Goal: Task Accomplishment & Management: Use online tool/utility

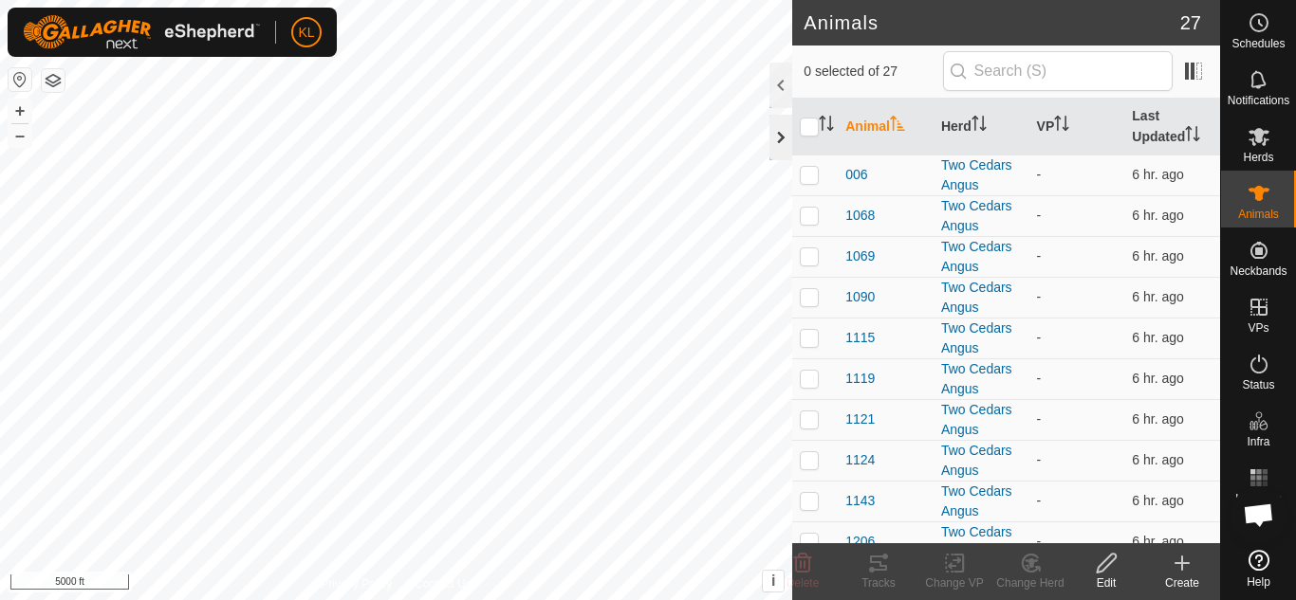
click at [781, 139] on div at bounding box center [780, 138] width 23 height 46
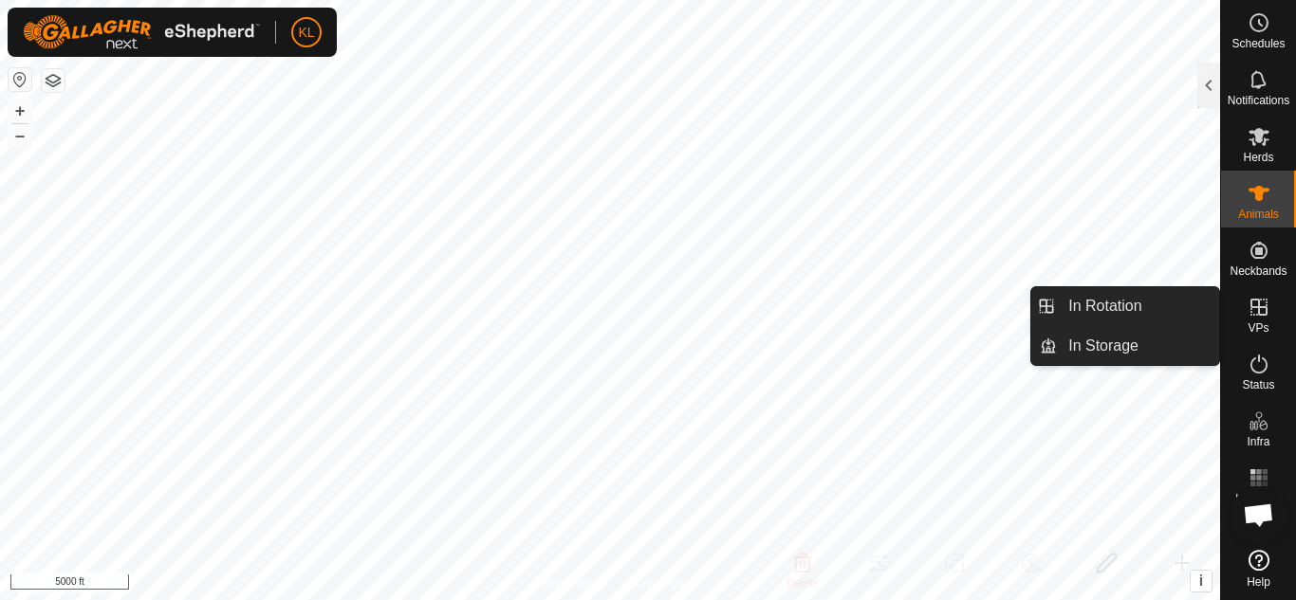
click at [1251, 305] on icon at bounding box center [1258, 307] width 17 height 17
click at [1154, 302] on link "In Rotation" at bounding box center [1138, 306] width 162 height 38
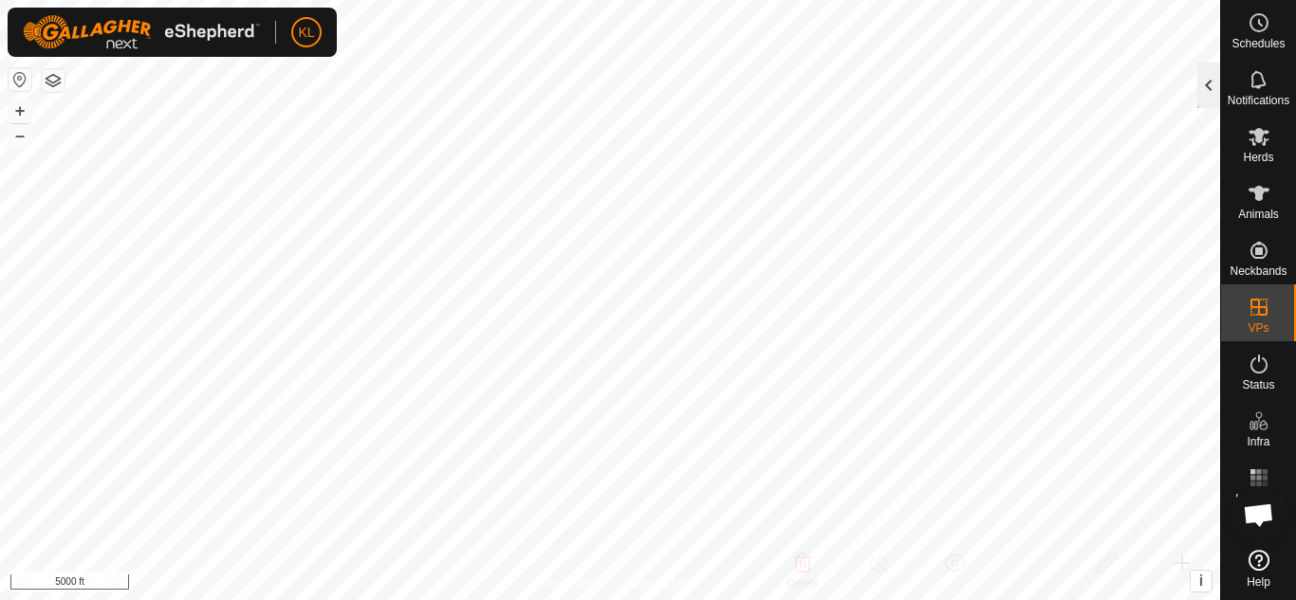
click at [1213, 79] on div at bounding box center [1208, 86] width 23 height 46
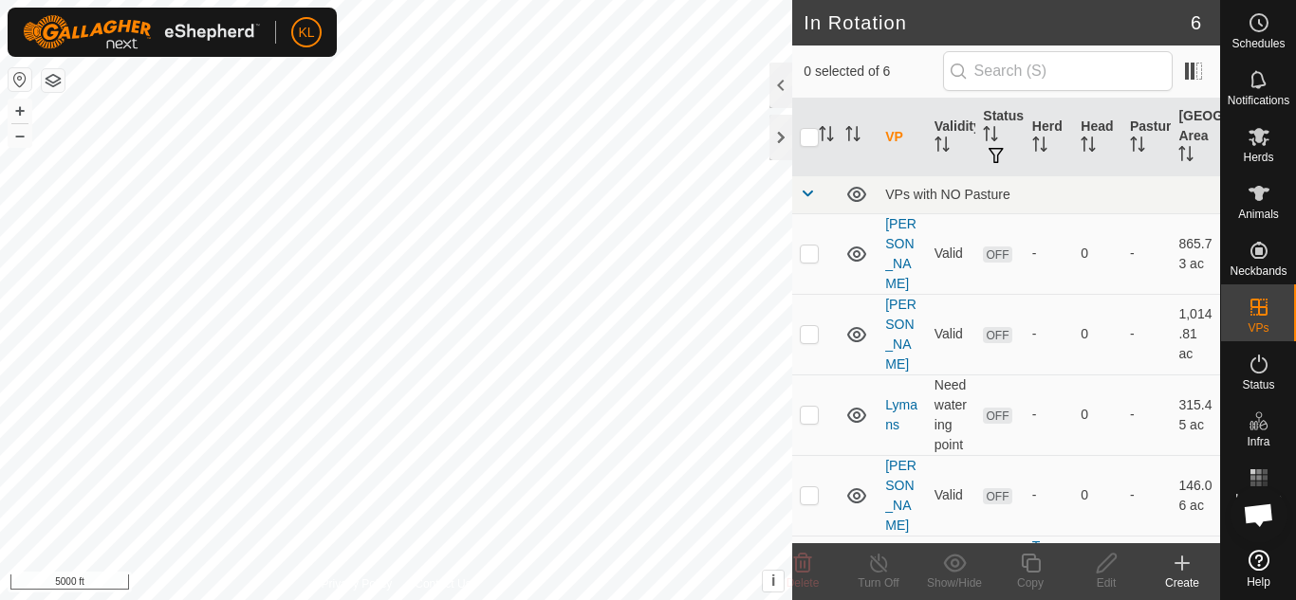
click at [1186, 561] on icon at bounding box center [1181, 563] width 23 height 23
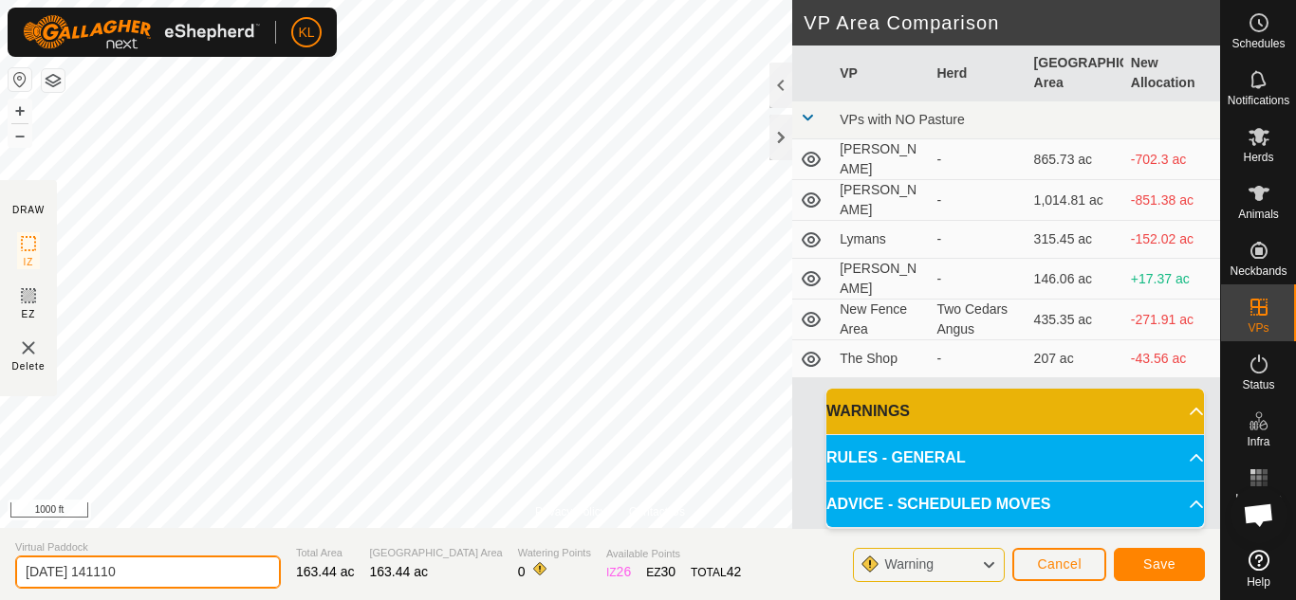
drag, startPoint x: 153, startPoint y: 580, endPoint x: 0, endPoint y: 568, distance: 153.1
click at [0, 568] on section "Virtual Paddock [DATE] 141110 Total Area 163.44 ac [GEOGRAPHIC_DATA] Area 163.4…" at bounding box center [610, 564] width 1220 height 72
type input "North Red Tank"
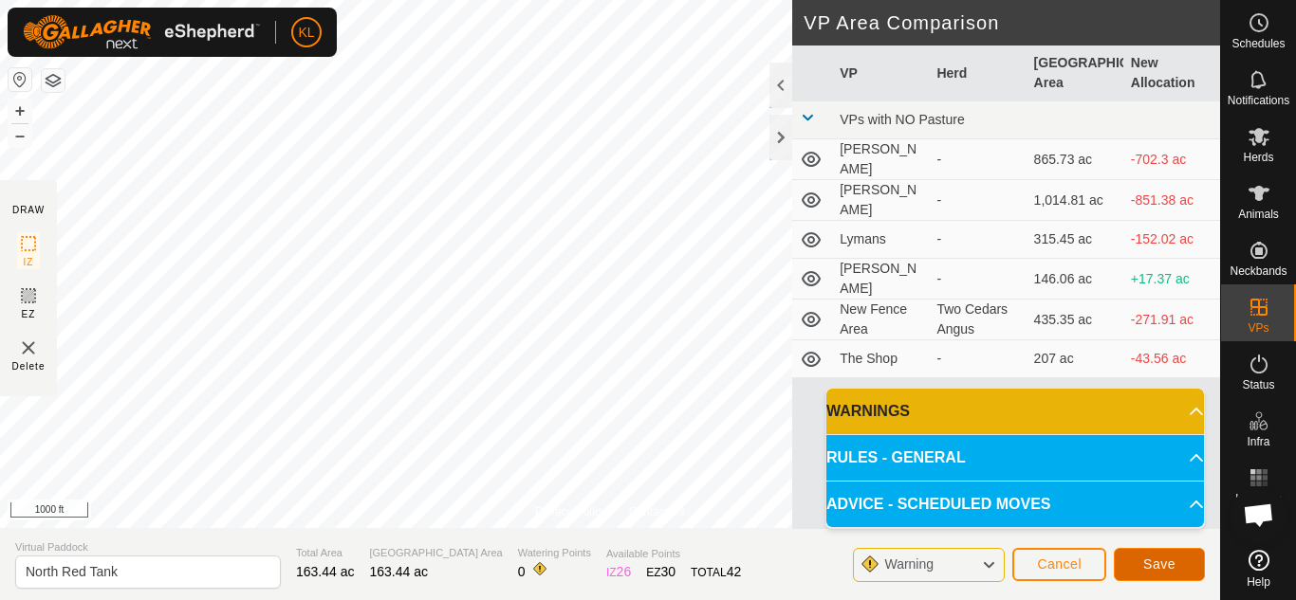
click at [1134, 567] on button "Save" at bounding box center [1159, 564] width 91 height 33
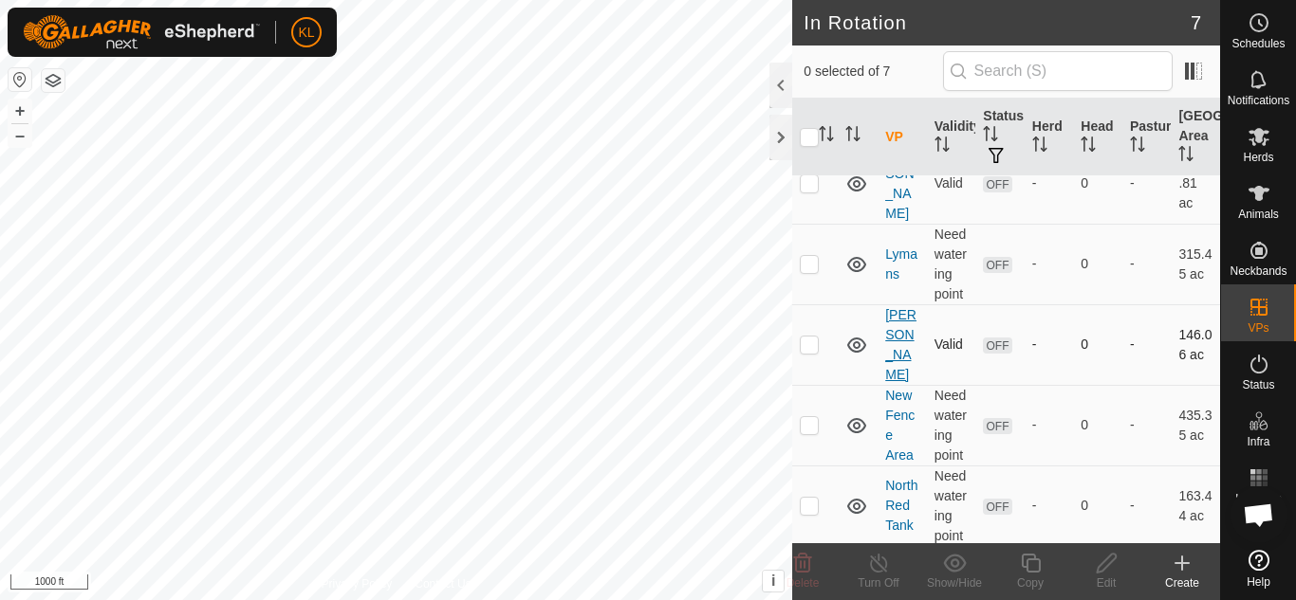
scroll to position [255, 0]
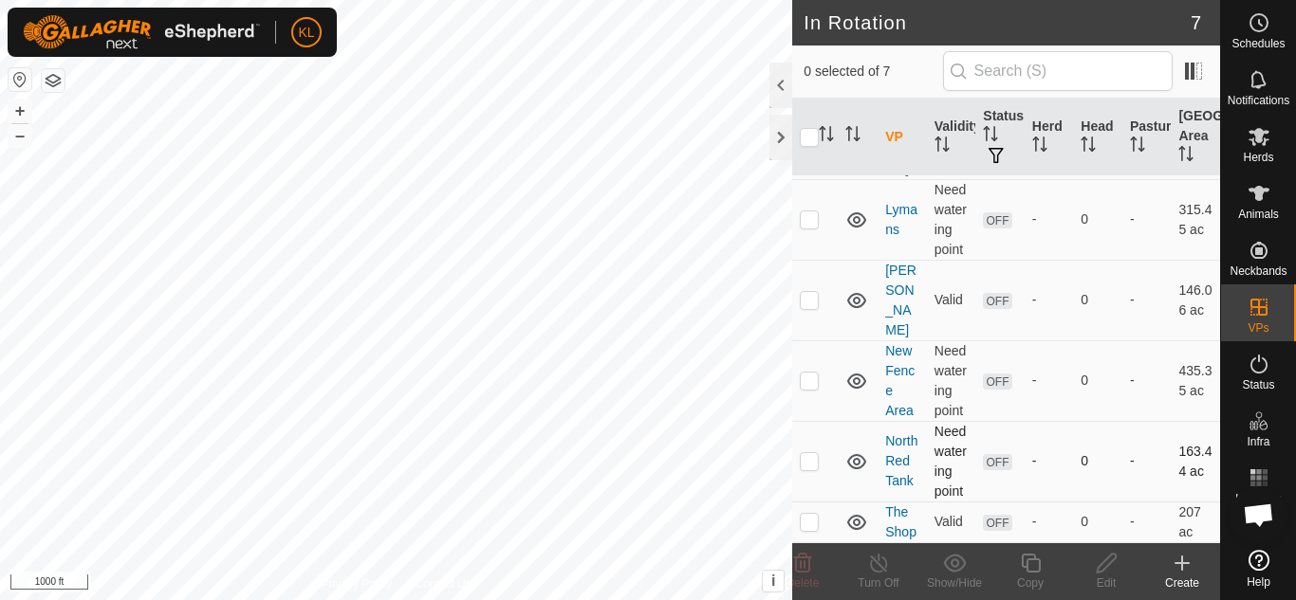
click at [808, 457] on p-checkbox at bounding box center [809, 460] width 19 height 15
click at [811, 453] on p-checkbox at bounding box center [809, 460] width 19 height 15
checkbox input "false"
click at [782, 143] on div at bounding box center [780, 138] width 23 height 46
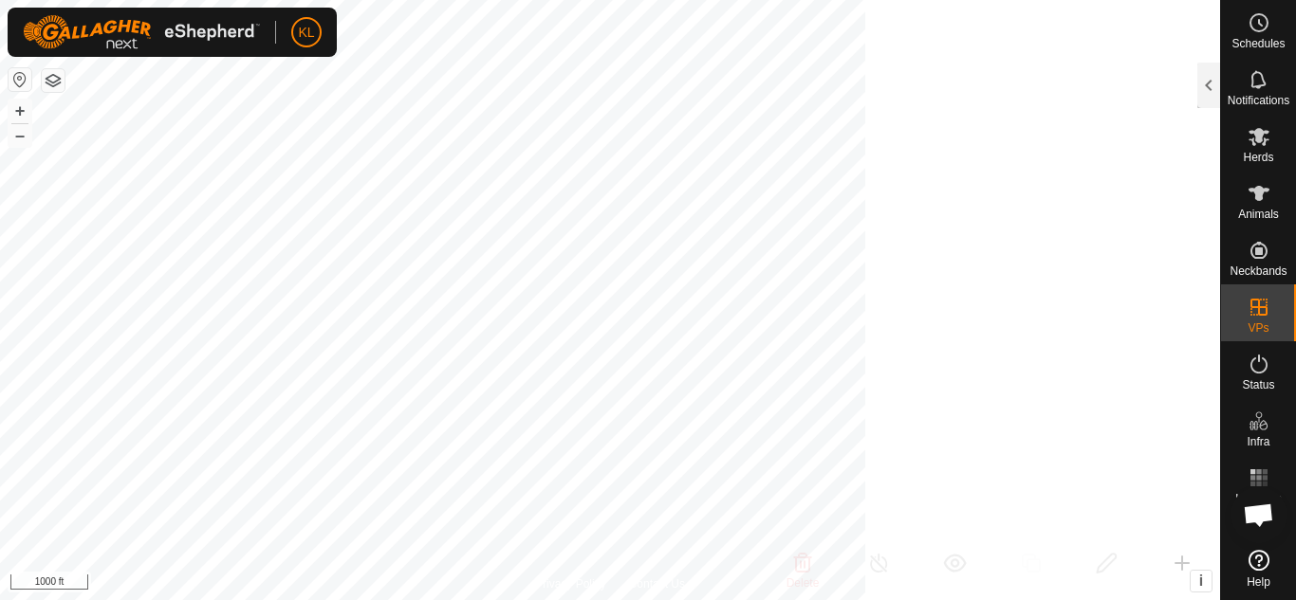
scroll to position [730, 0]
click at [1259, 202] on icon at bounding box center [1258, 193] width 23 height 23
click at [1208, 90] on div at bounding box center [1208, 86] width 23 height 46
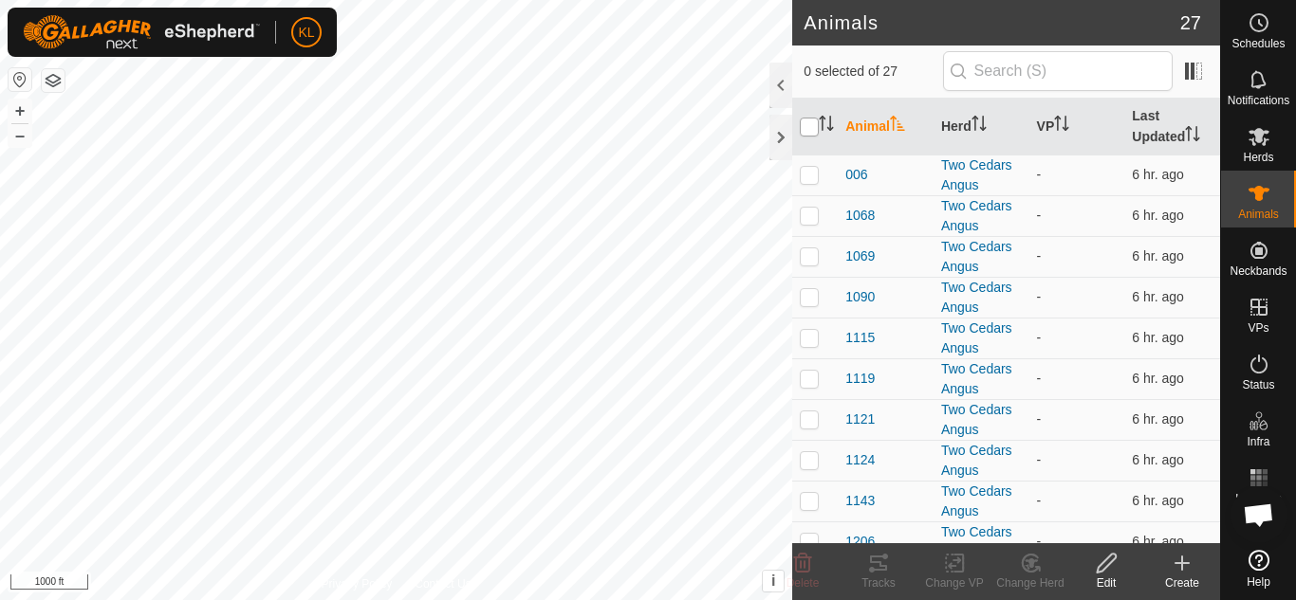
click at [811, 127] on input "checkbox" at bounding box center [809, 127] width 19 height 19
checkbox input "true"
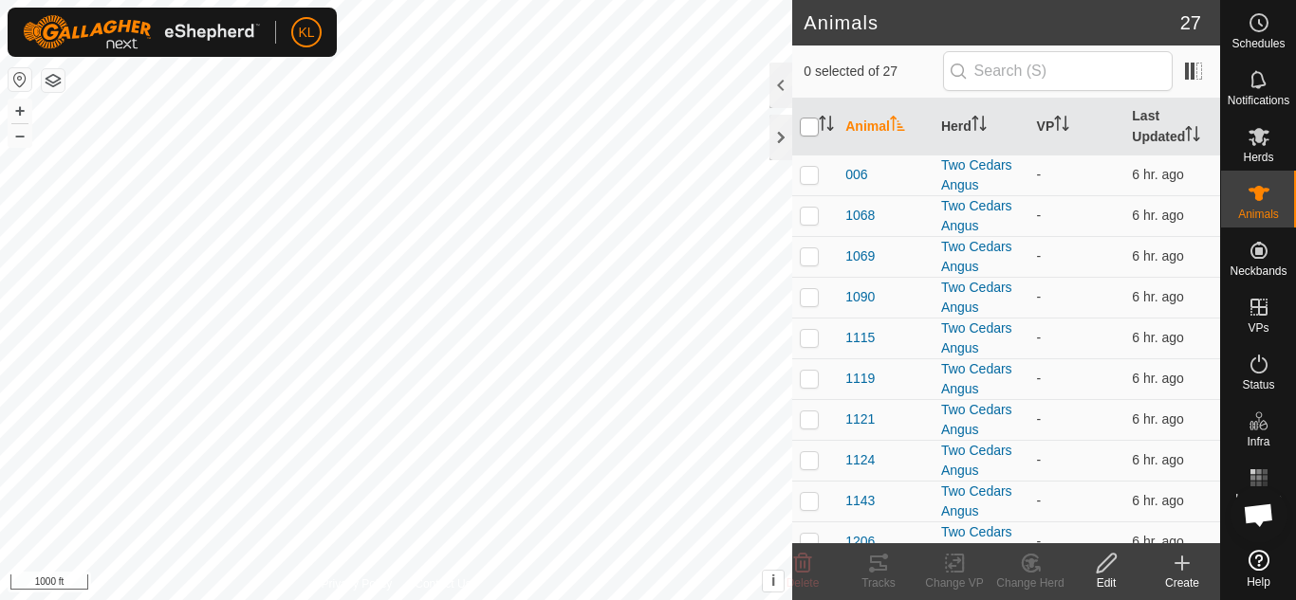
checkbox input "true"
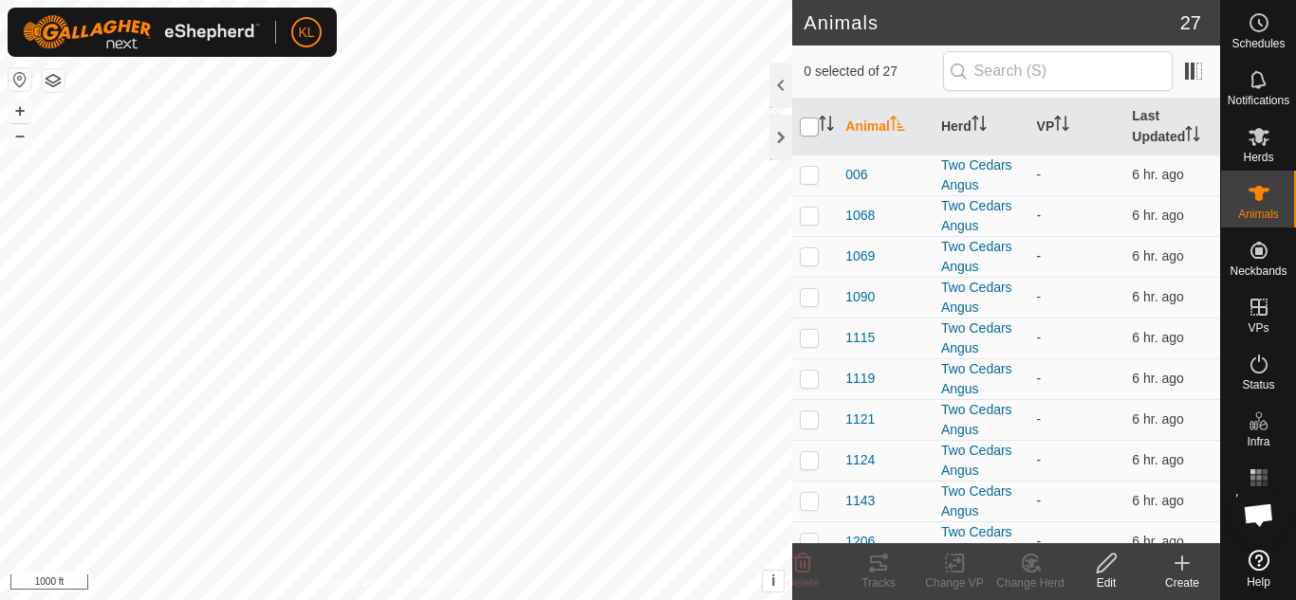
checkbox input "true"
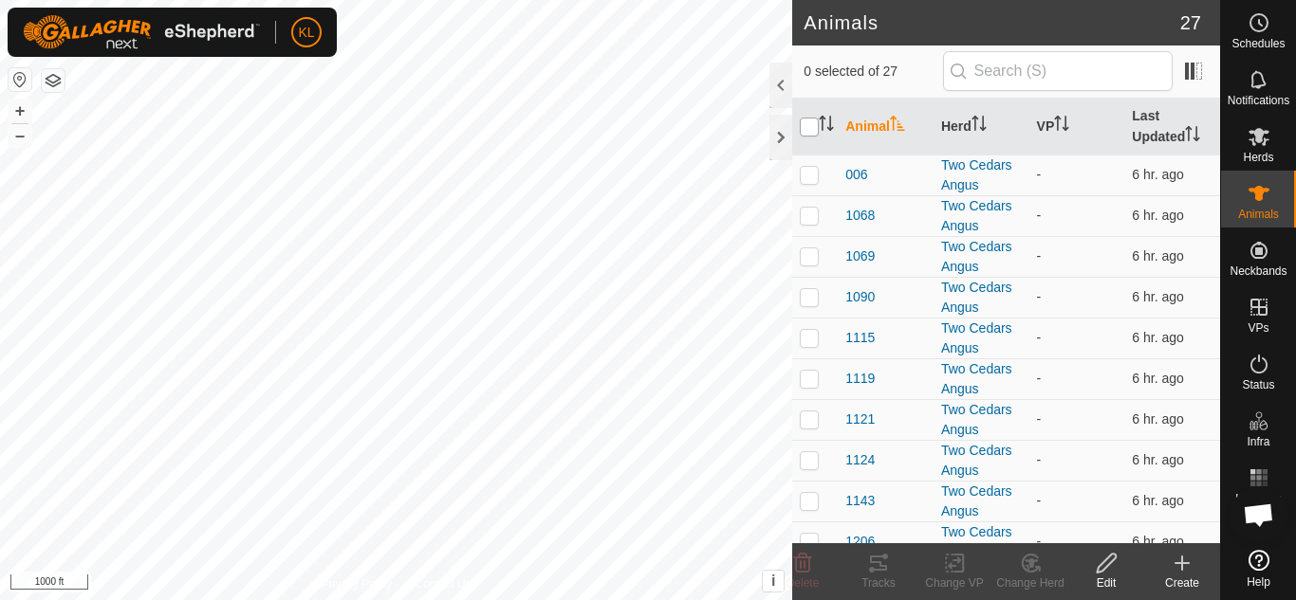
checkbox input "true"
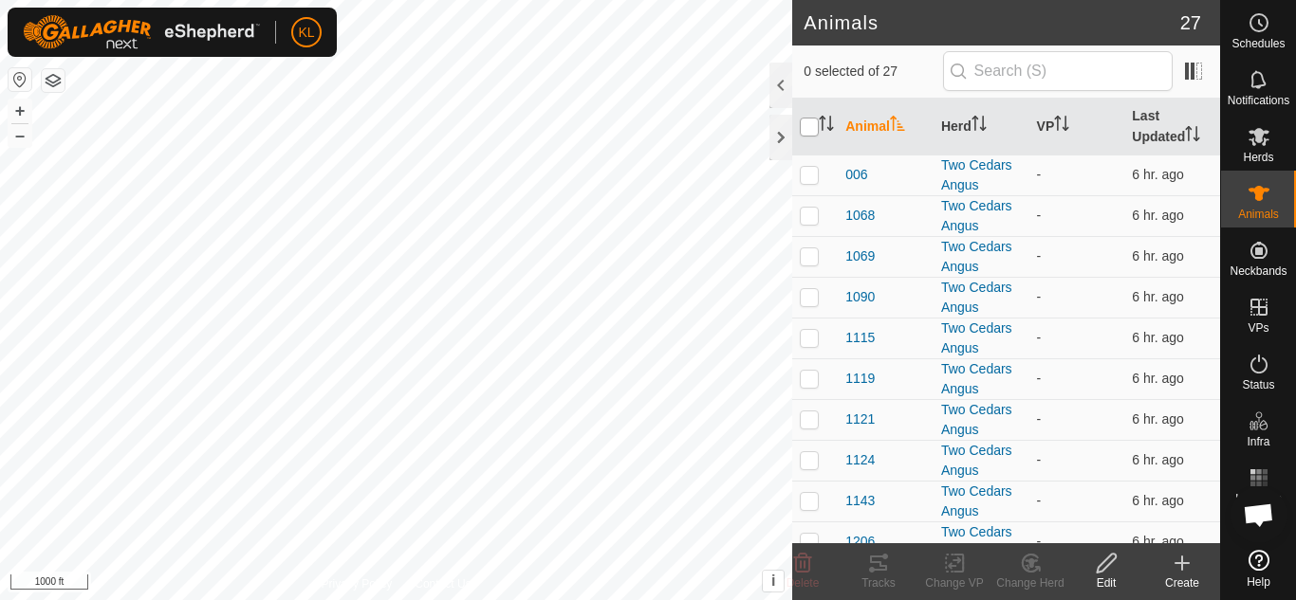
checkbox input "true"
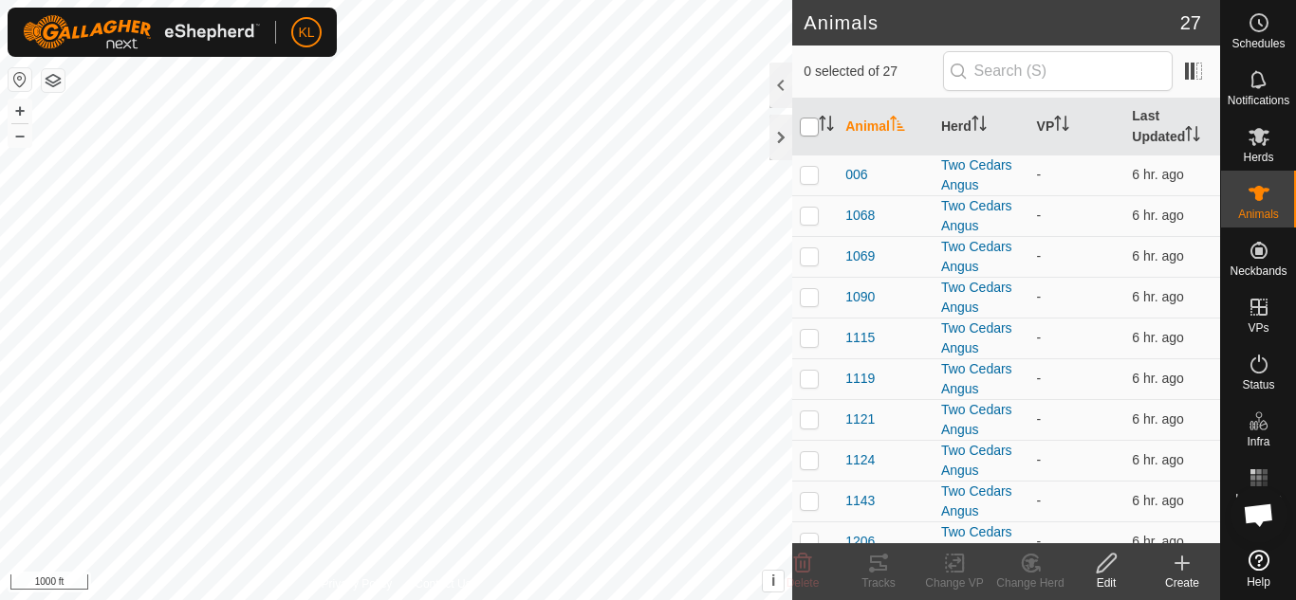
checkbox input "true"
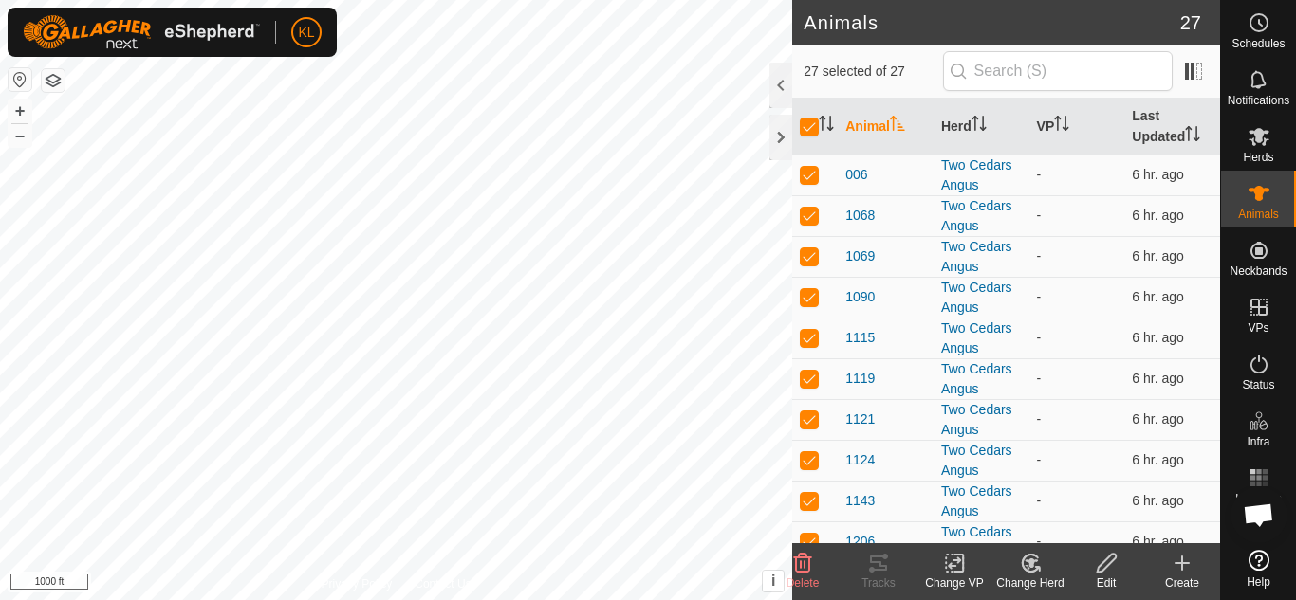
click at [953, 567] on icon at bounding box center [955, 563] width 24 height 23
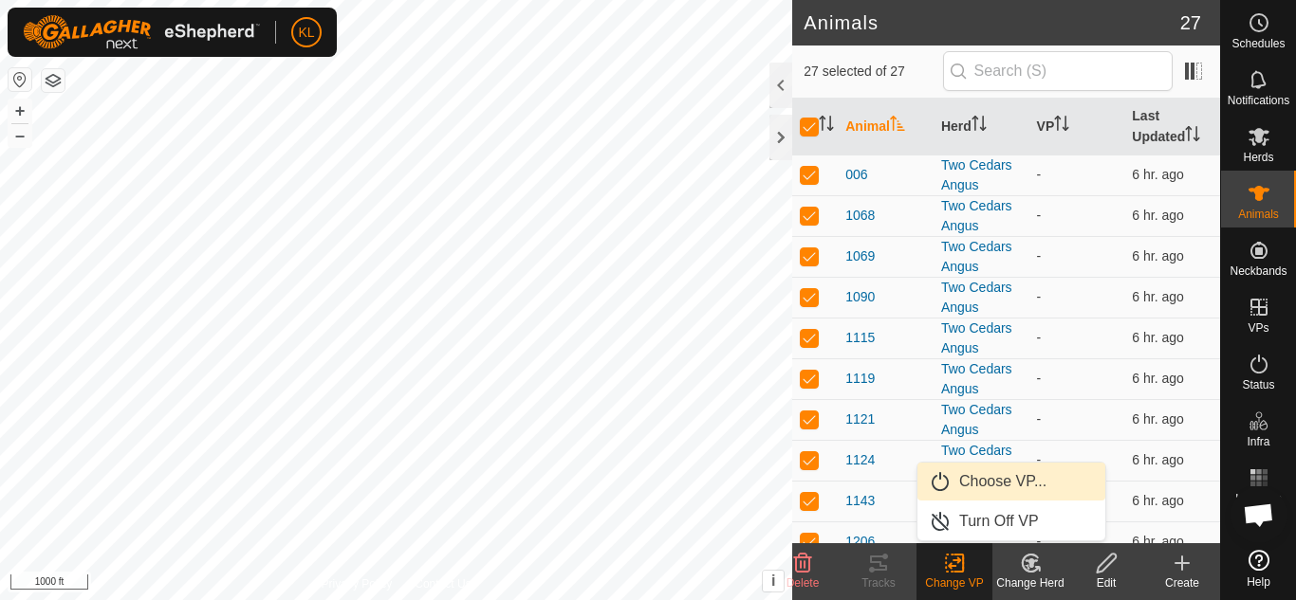
click at [992, 482] on link "Choose VP..." at bounding box center [1011, 482] width 188 height 38
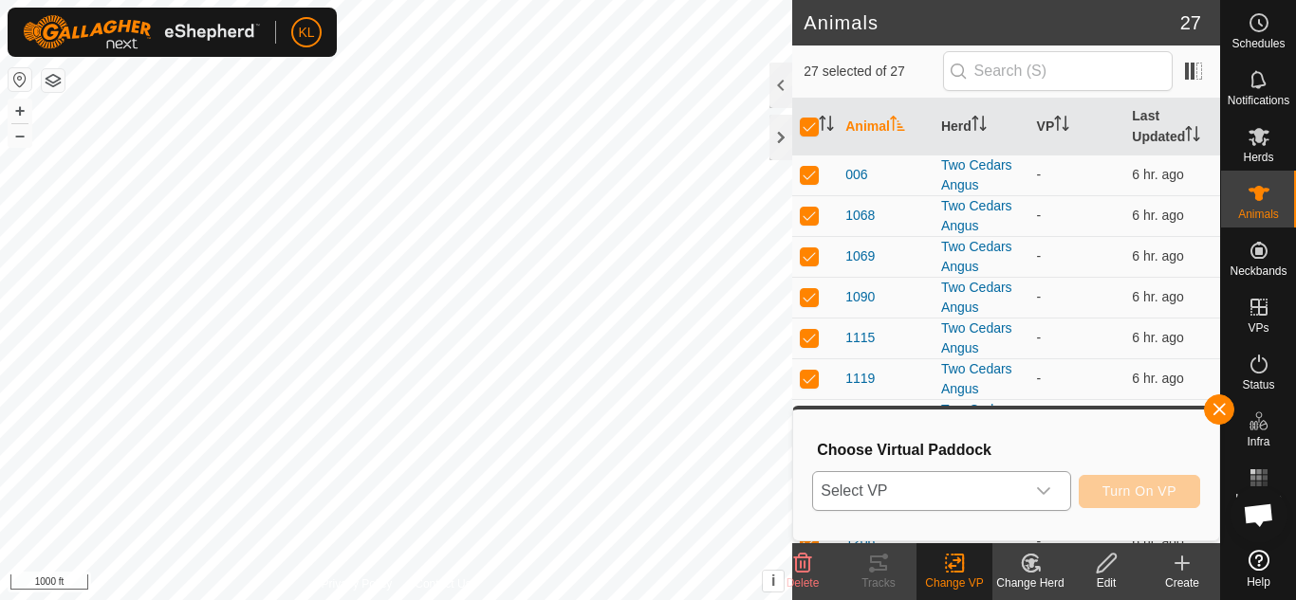
click at [1042, 490] on icon "dropdown trigger" at bounding box center [1043, 491] width 15 height 15
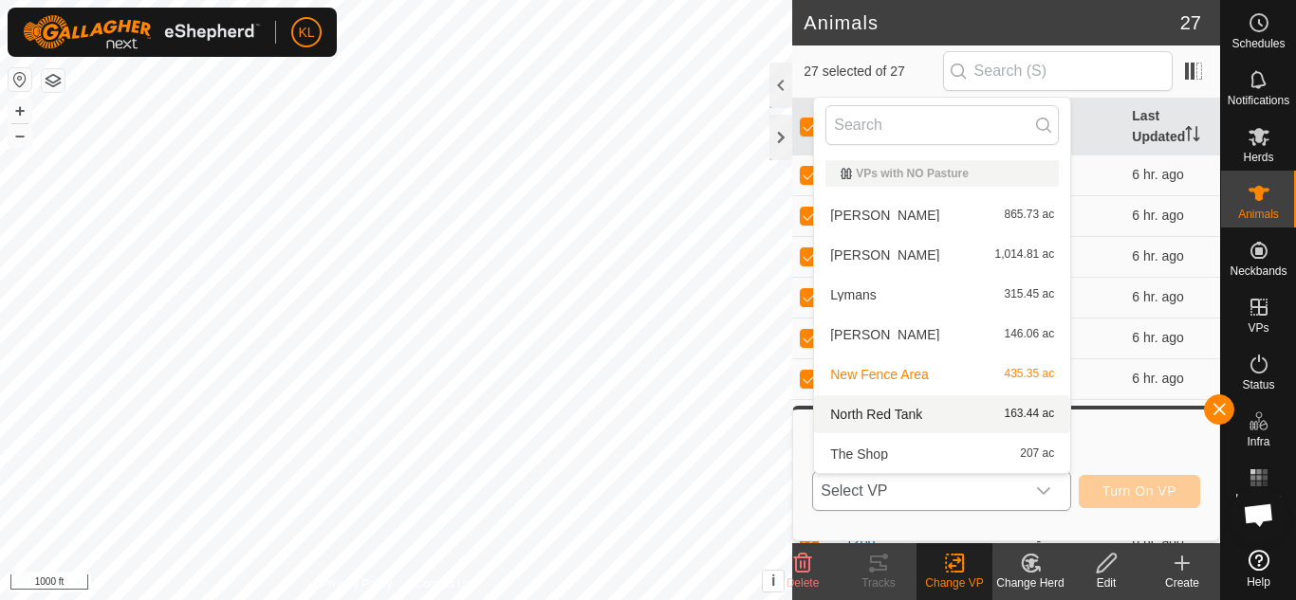
click at [861, 416] on li "North Red Tank 163.44 ac" at bounding box center [942, 415] width 256 height 38
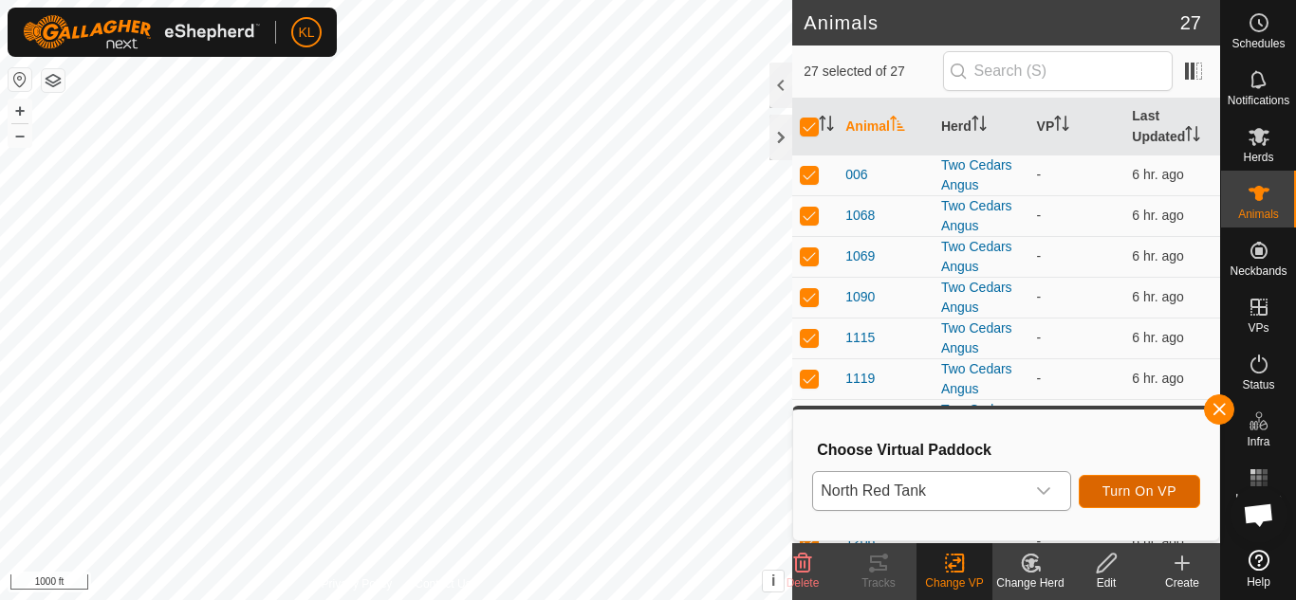
click at [1110, 491] on span "Turn On VP" at bounding box center [1139, 491] width 74 height 15
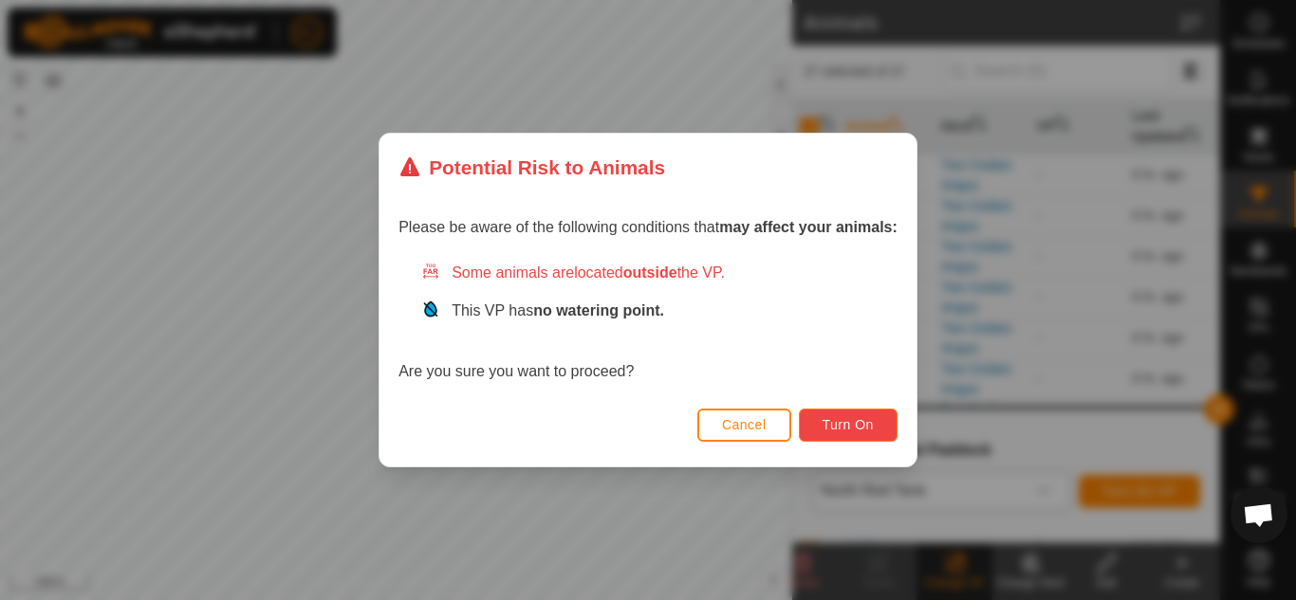
click at [861, 433] on button "Turn On" at bounding box center [848, 425] width 99 height 33
